Goal: Information Seeking & Learning: Understand process/instructions

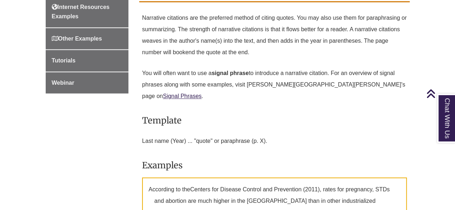
scroll to position [503, 0]
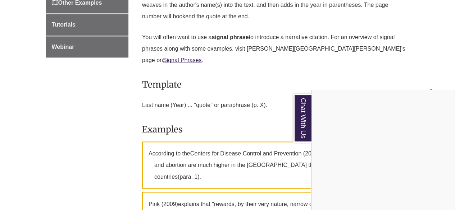
click at [82, 142] on div "Chat With Us" at bounding box center [227, 105] width 455 height 210
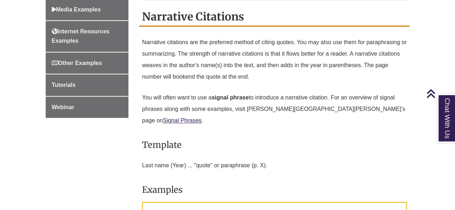
scroll to position [431, 0]
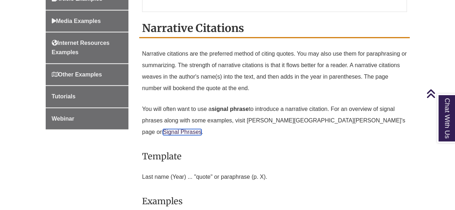
click at [202, 129] on link "Signal Phrases" at bounding box center [182, 132] width 39 height 6
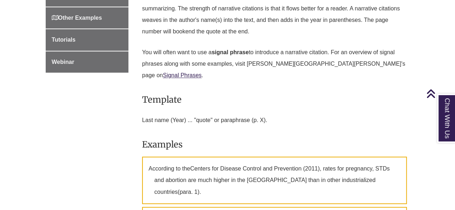
scroll to position [503, 0]
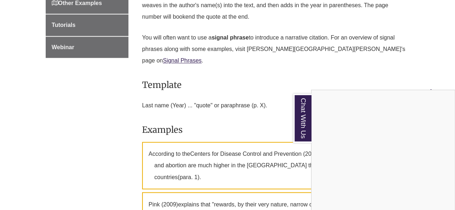
click at [61, 129] on div "Chat With Us" at bounding box center [227, 105] width 455 height 210
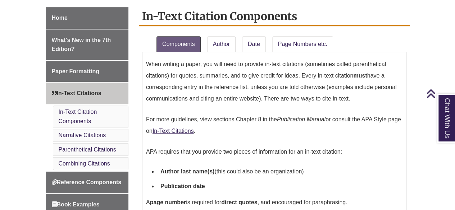
scroll to position [215, 0]
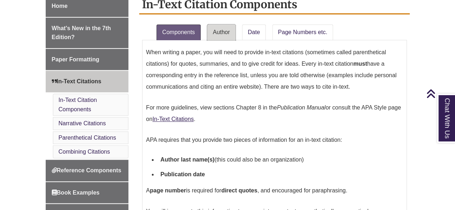
click at [214, 26] on link "Author" at bounding box center [221, 32] width 28 height 16
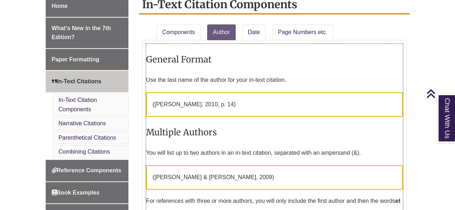
click at [220, 94] on p "( Matthews , 2010, p. 14)" at bounding box center [274, 104] width 257 height 24
click at [249, 24] on link "Date" at bounding box center [254, 32] width 24 height 16
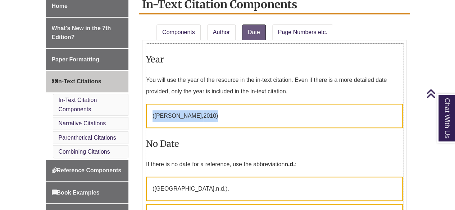
drag, startPoint x: 198, startPoint y: 108, endPoint x: 150, endPoint y: 107, distance: 48.2
click at [150, 107] on p "(Smith, 2010 )" at bounding box center [274, 116] width 257 height 24
click at [213, 135] on h3 "No Date" at bounding box center [274, 143] width 257 height 17
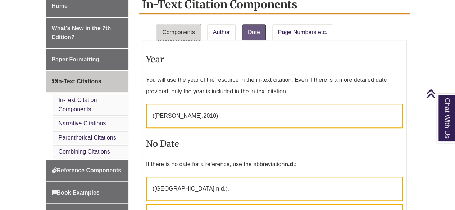
click at [180, 24] on link "Components" at bounding box center [178, 32] width 44 height 16
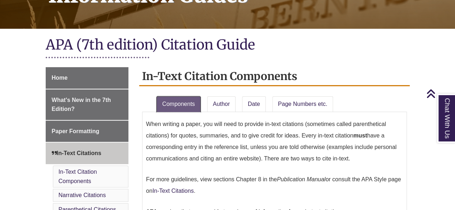
scroll to position [179, 0]
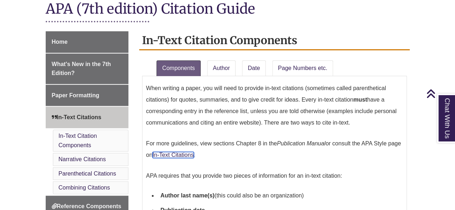
click at [194, 152] on link "In-Text Citations" at bounding box center [172, 155] width 41 height 6
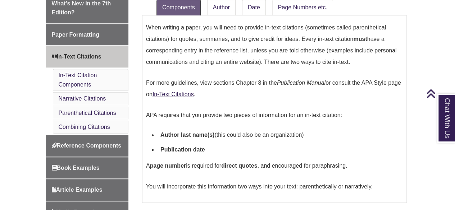
scroll to position [251, 0]
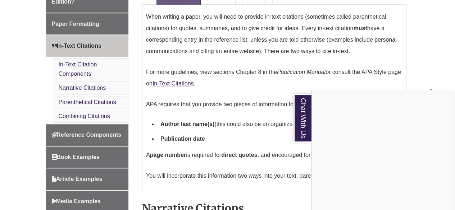
click at [212, 176] on div "Chat With Us" at bounding box center [227, 105] width 455 height 210
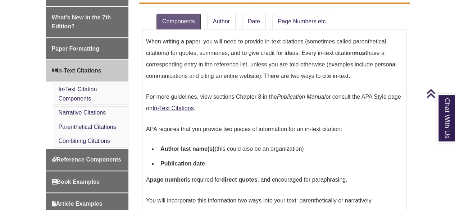
scroll to position [215, 0]
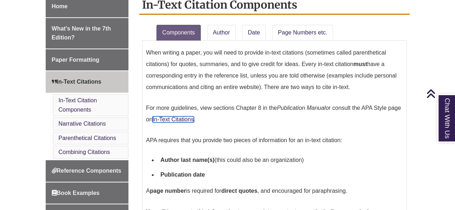
click at [179, 116] on link "In-Text Citations" at bounding box center [172, 119] width 41 height 6
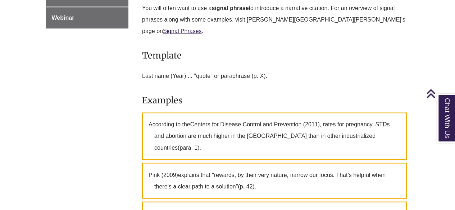
scroll to position [539, 0]
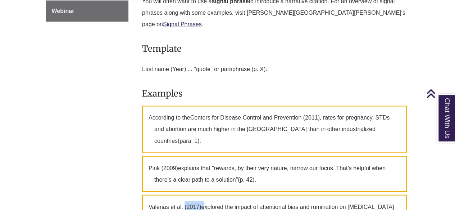
drag, startPoint x: 202, startPoint y: 173, endPoint x: 200, endPoint y: 179, distance: 6.5
click at [185, 195] on p "Valenas et al. (2017) explored the impact of attentional bias and rumination on…" at bounding box center [274, 213] width 265 height 36
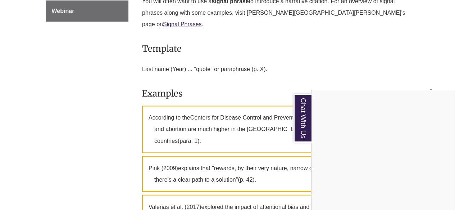
click at [179, 168] on div "Chat With Us" at bounding box center [227, 105] width 455 height 210
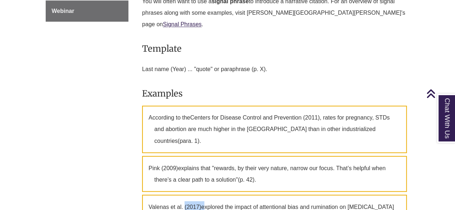
drag, startPoint x: 185, startPoint y: 173, endPoint x: 206, endPoint y: 176, distance: 21.1
click at [202, 195] on p "Valenas et al. (2017) explored the impact of attentional bias and rumination on…" at bounding box center [274, 213] width 265 height 36
copy p "(2017)"
click at [284, 195] on p "Valenas et al. (2017) explored the impact of attentional bias and rumination on…" at bounding box center [274, 213] width 265 height 36
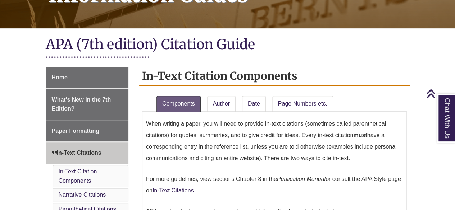
scroll to position [0, 0]
